Goal: Information Seeking & Learning: Find specific fact

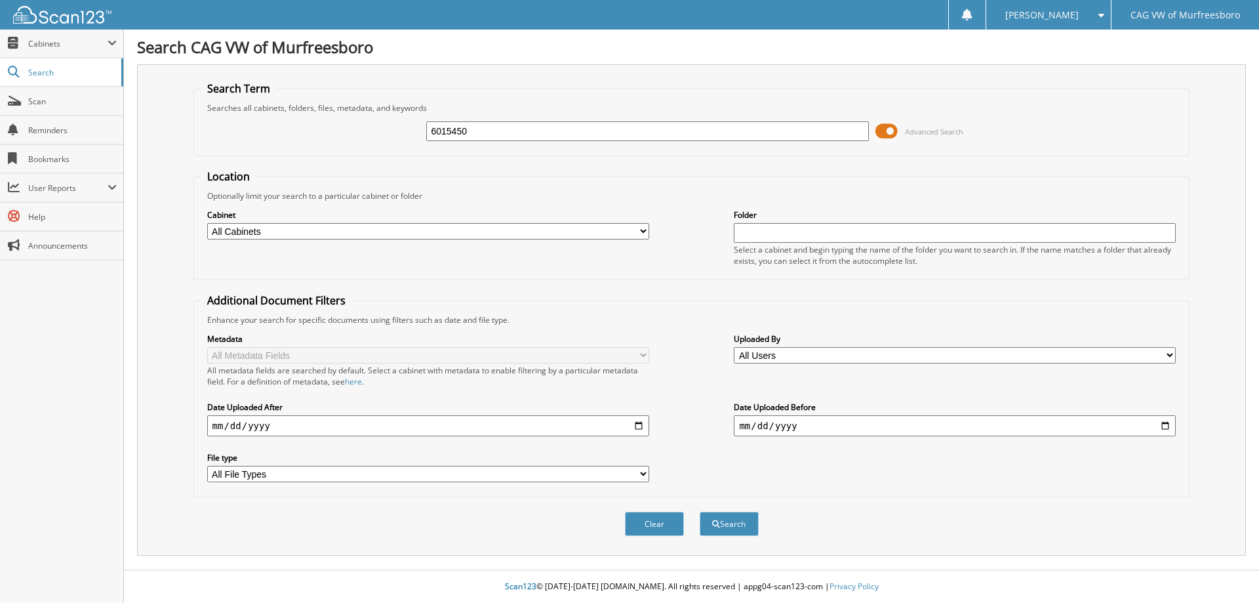
type input "6015450"
click at [700, 511] on button "Search" at bounding box center [729, 523] width 59 height 24
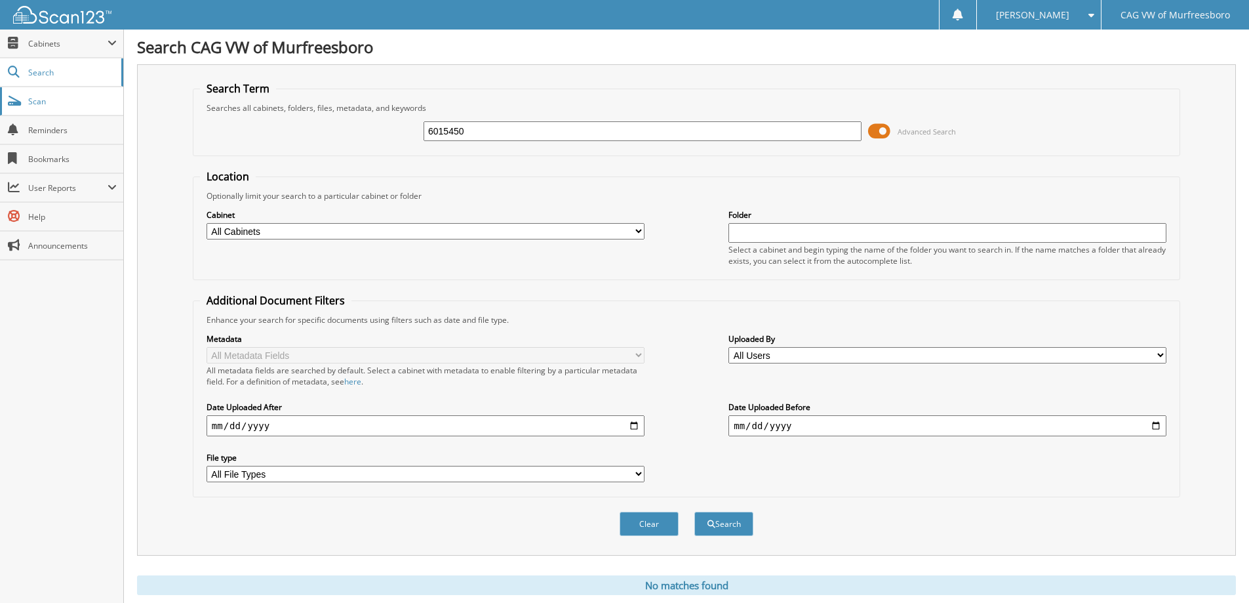
click at [43, 104] on span "Scan" at bounding box center [72, 101] width 89 height 11
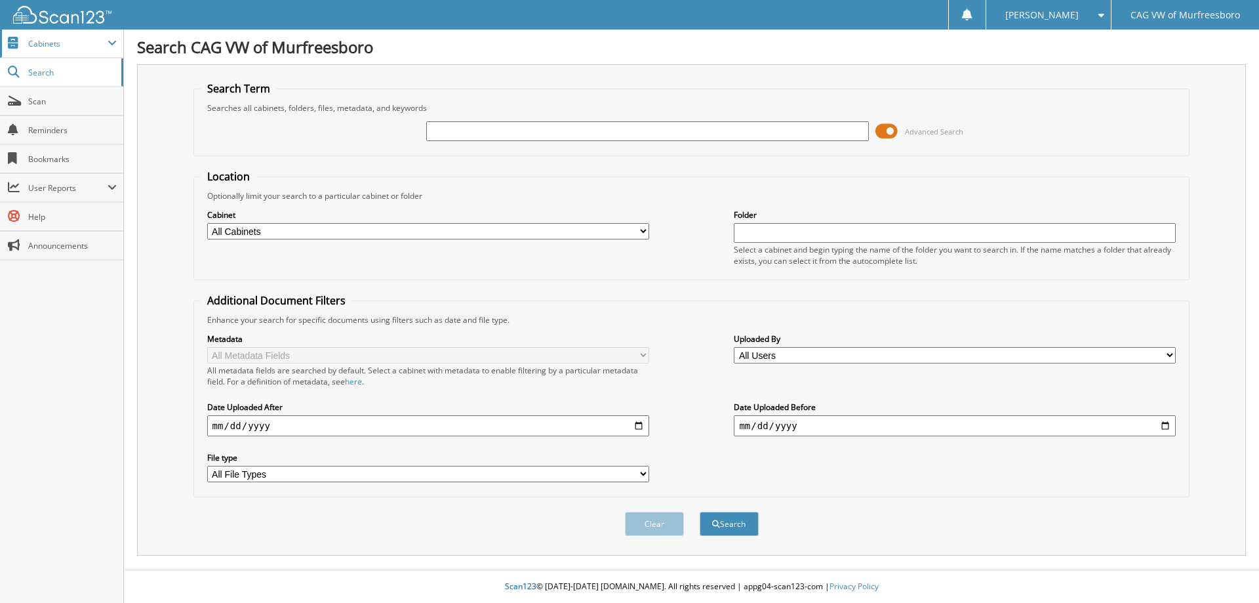
click at [51, 43] on span "Cabinets" at bounding box center [67, 43] width 79 height 11
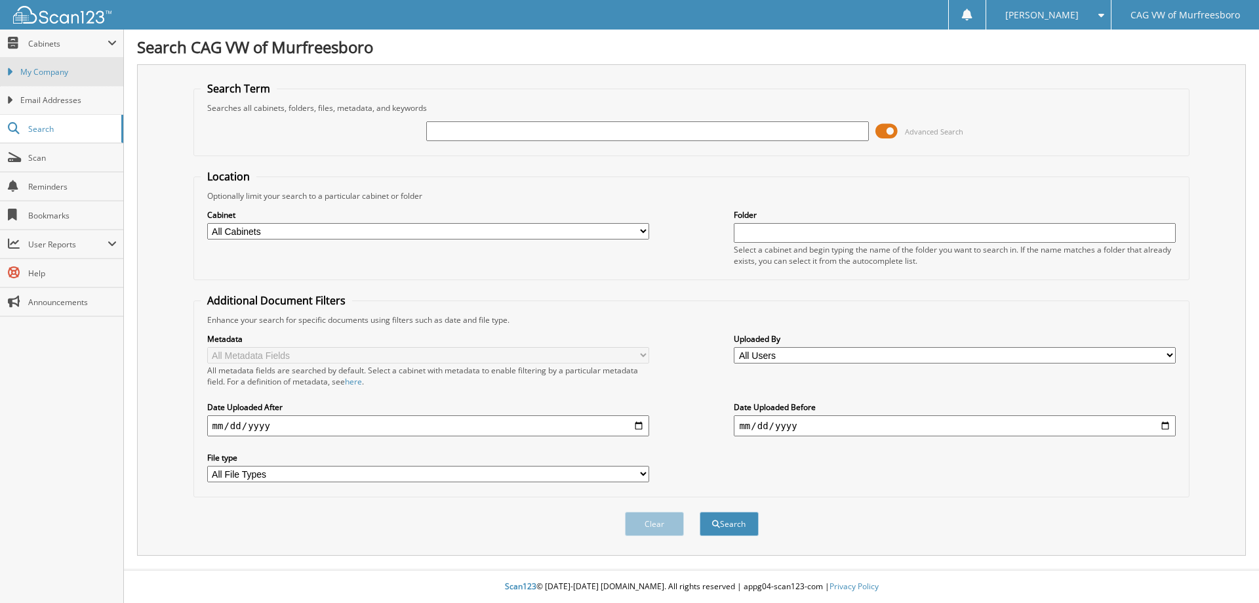
click at [47, 70] on span "My Company" at bounding box center [68, 72] width 96 height 12
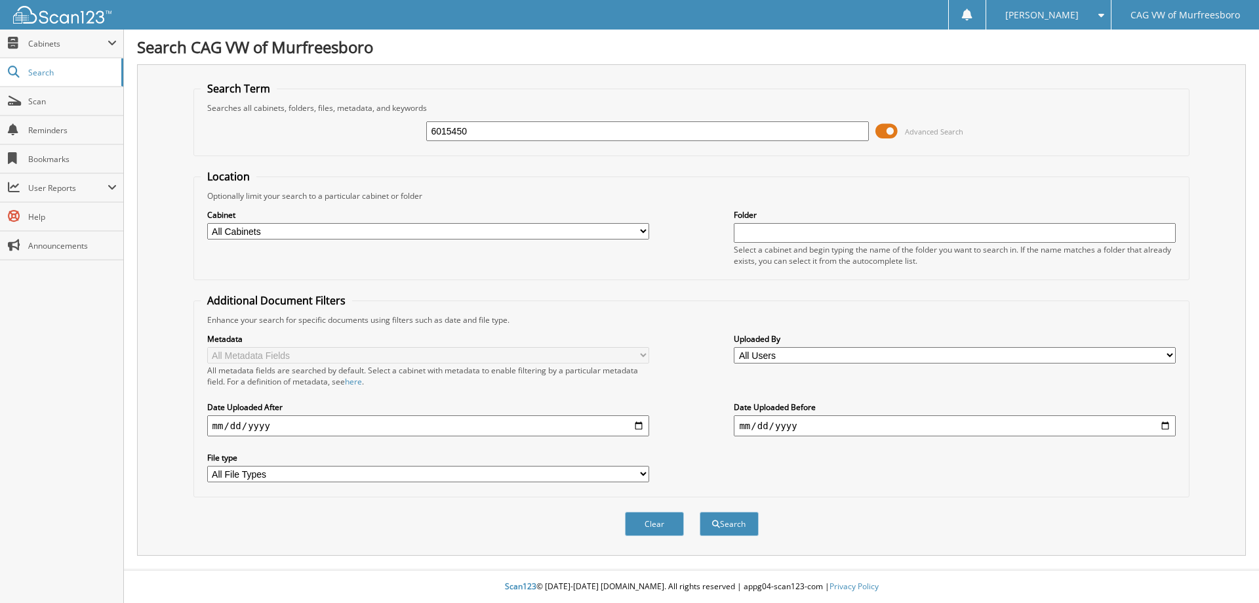
type input "6015450"
click at [700, 511] on button "Search" at bounding box center [729, 523] width 59 height 24
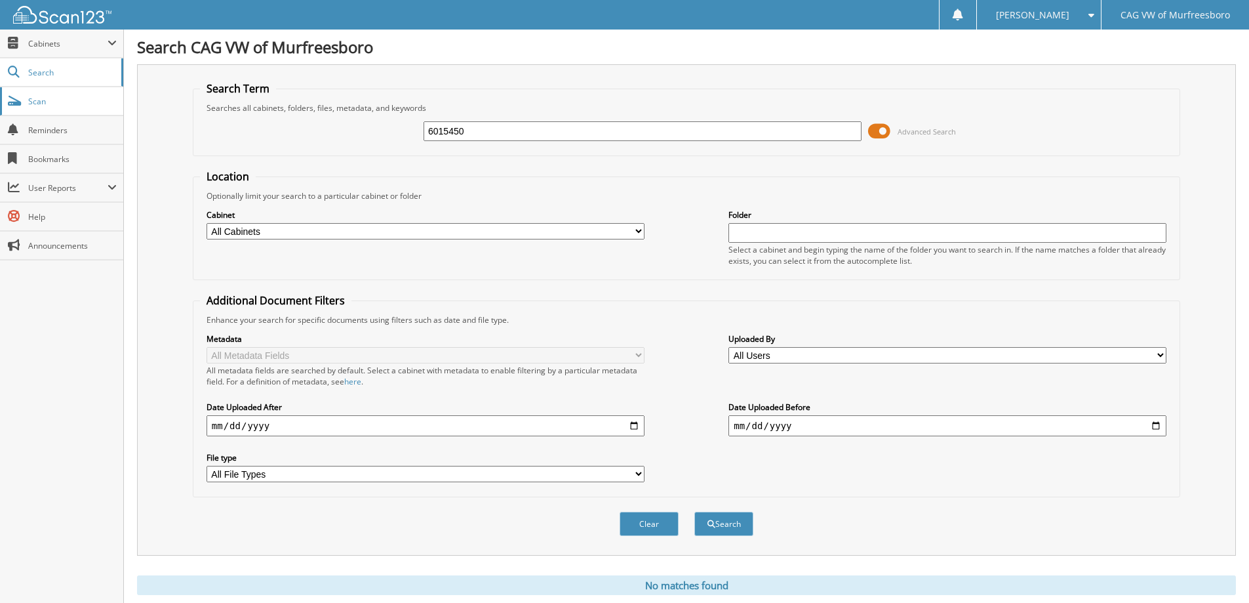
click at [33, 102] on span "Scan" at bounding box center [72, 101] width 89 height 11
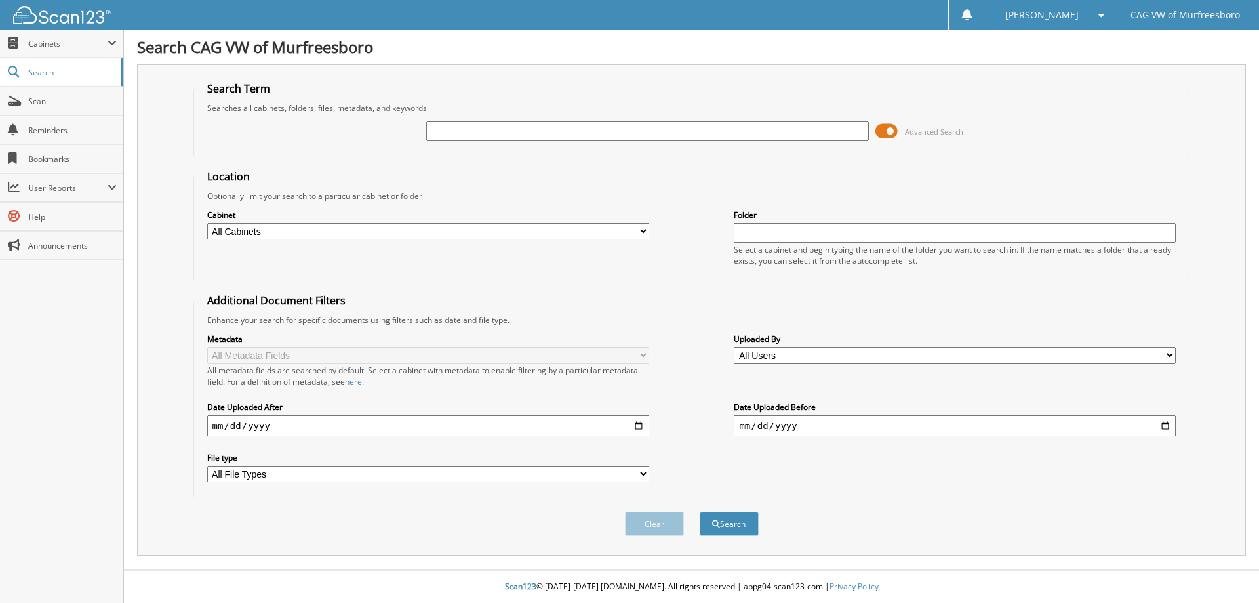
click at [266, 225] on select "All Cabinets PARTS SERVICE RO Needs Filing" at bounding box center [428, 231] width 442 height 16
select select "47042"
click at [207, 223] on select "All Cabinets PARTS SERVICE RO Needs Filing" at bounding box center [428, 231] width 442 height 16
click at [1005, 231] on input "text" at bounding box center [955, 233] width 442 height 20
paste input "6015450"
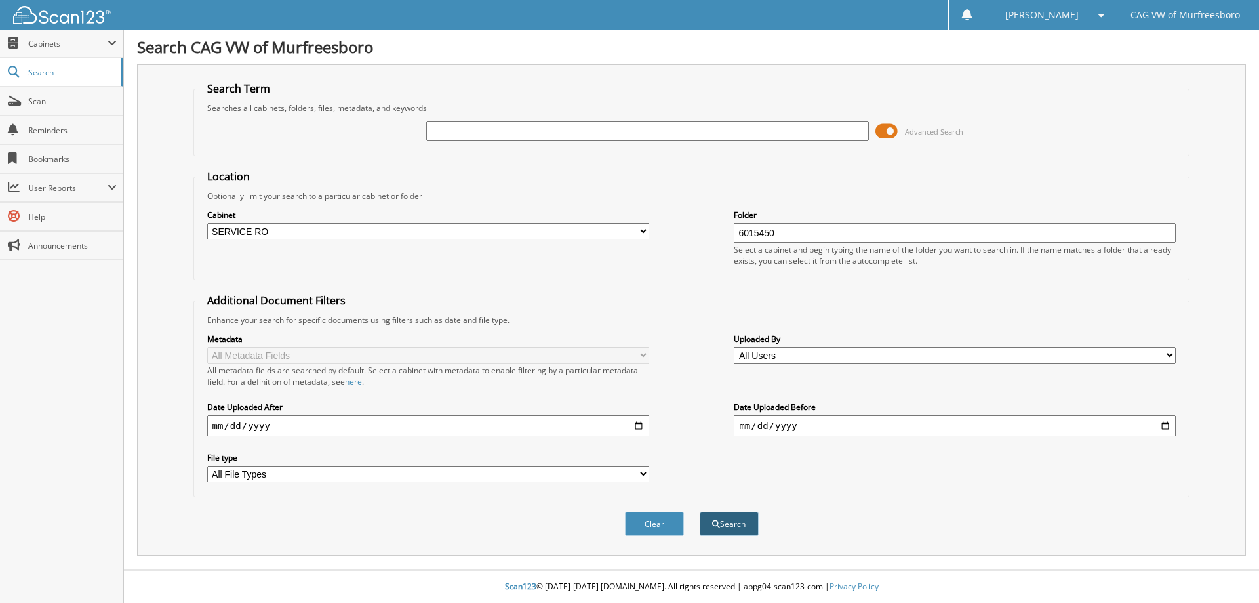
type input "6015450"
click at [723, 525] on button "Search" at bounding box center [729, 523] width 59 height 24
click at [569, 138] on input "text" at bounding box center [647, 131] width 442 height 20
paste input "6015450"
type input "6015450"
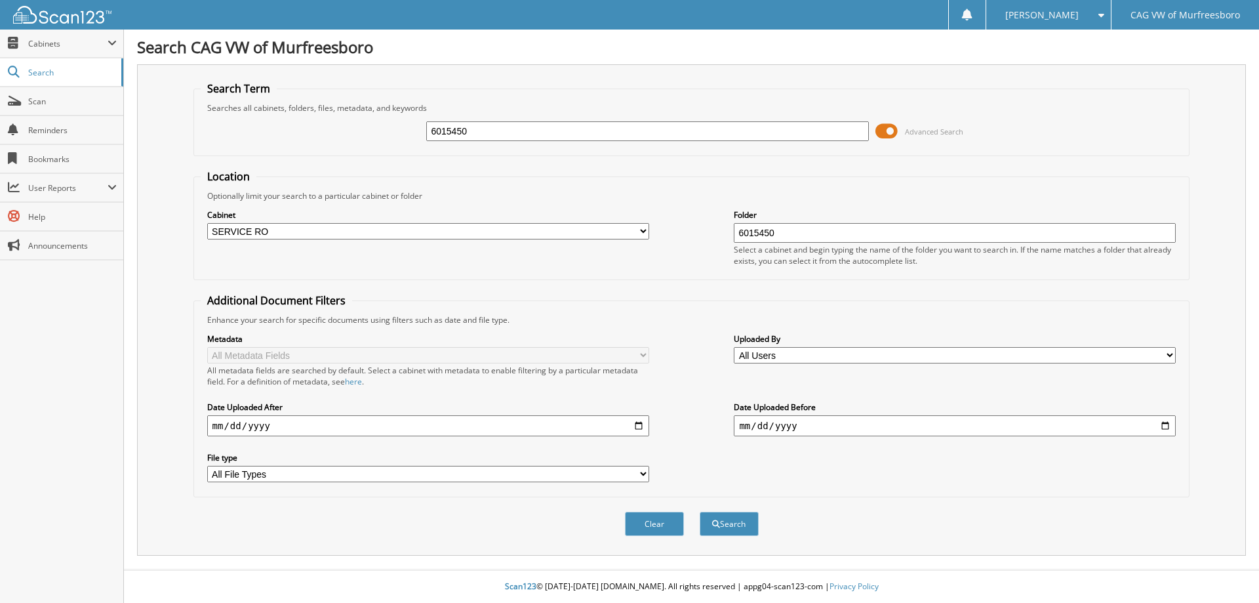
click at [755, 231] on input "6015450" at bounding box center [955, 233] width 442 height 20
click at [700, 511] on button "Search" at bounding box center [729, 523] width 59 height 24
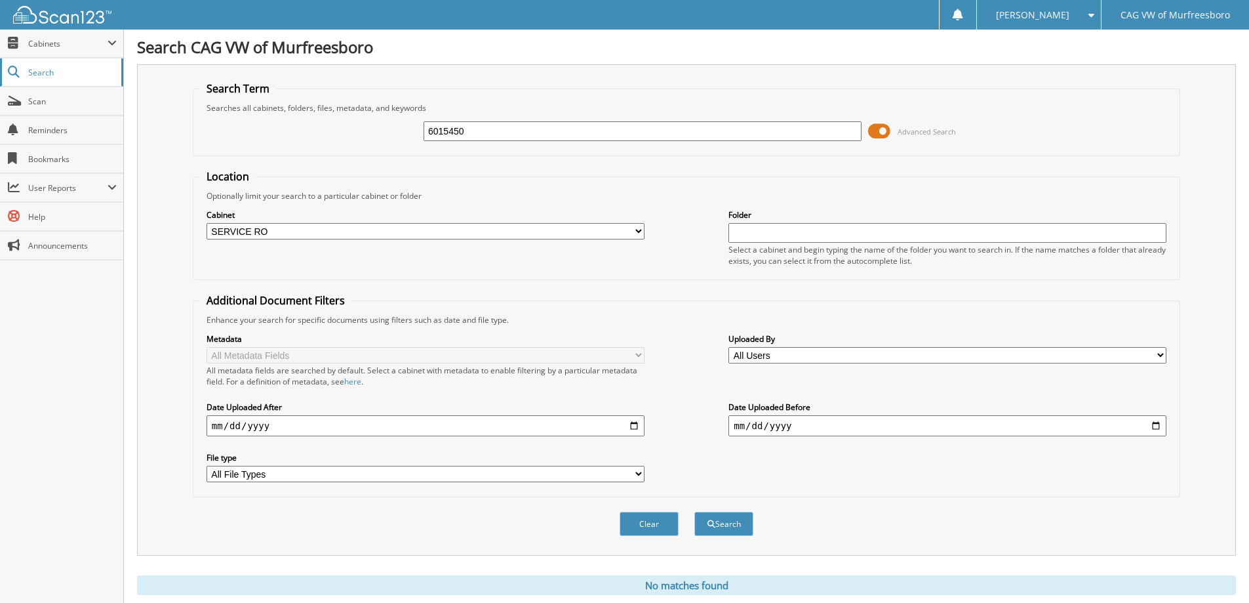
click at [44, 68] on span "Search" at bounding box center [71, 72] width 87 height 11
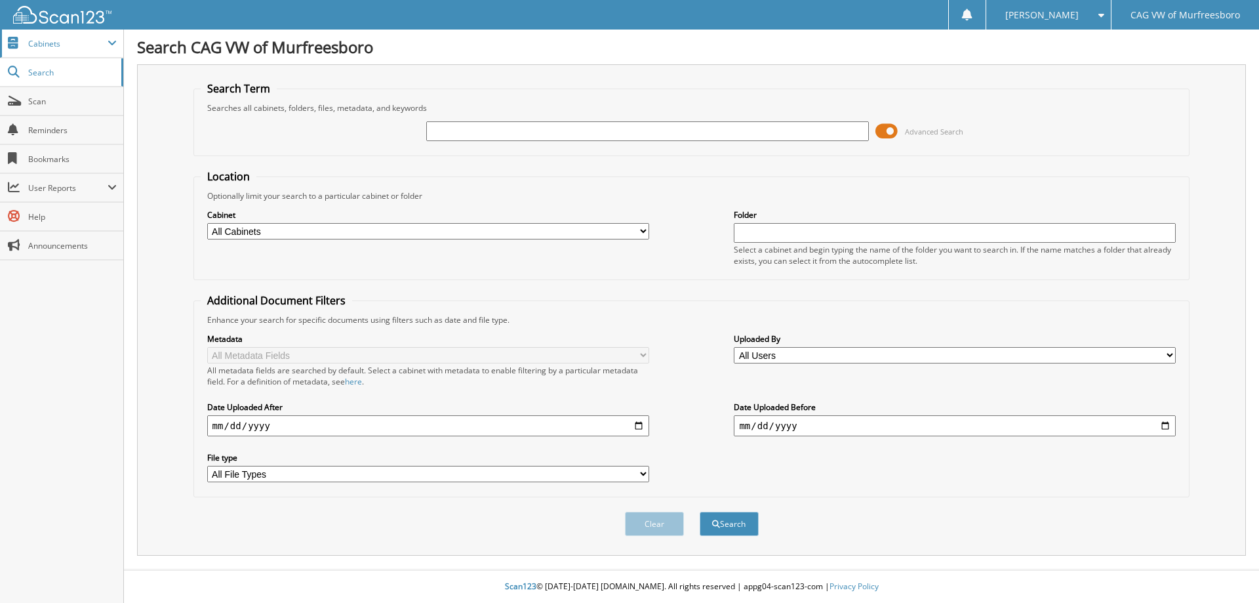
click at [86, 51] on span "Cabinets" at bounding box center [61, 44] width 123 height 28
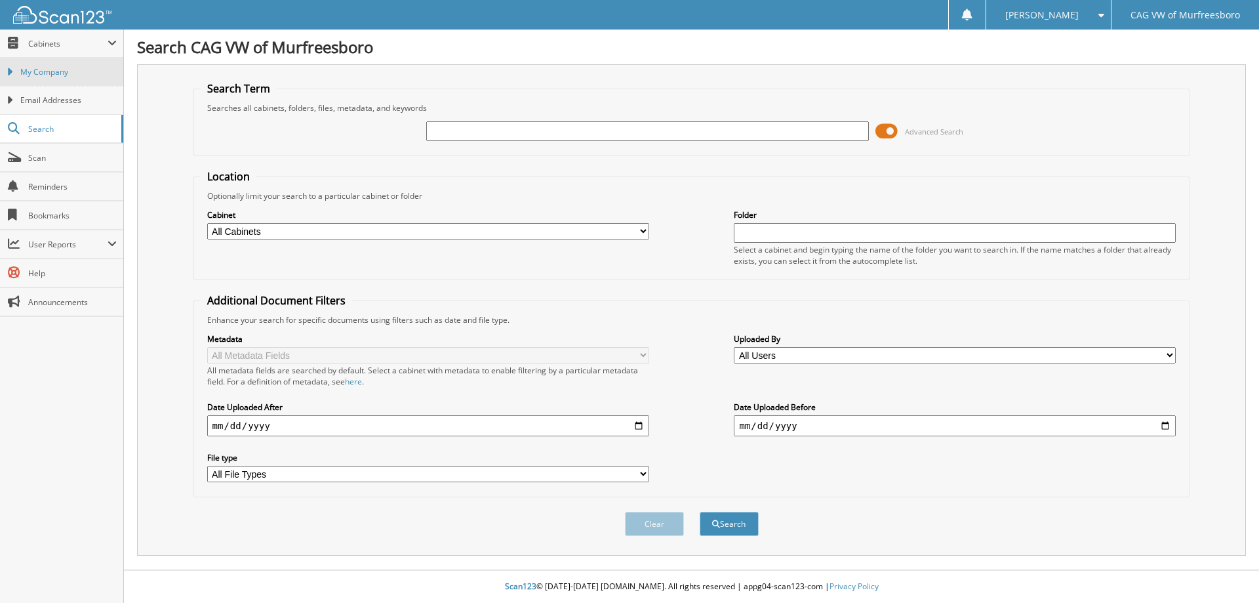
click at [60, 75] on span "My Company" at bounding box center [68, 72] width 96 height 12
